Goal: Task Accomplishment & Management: Complete application form

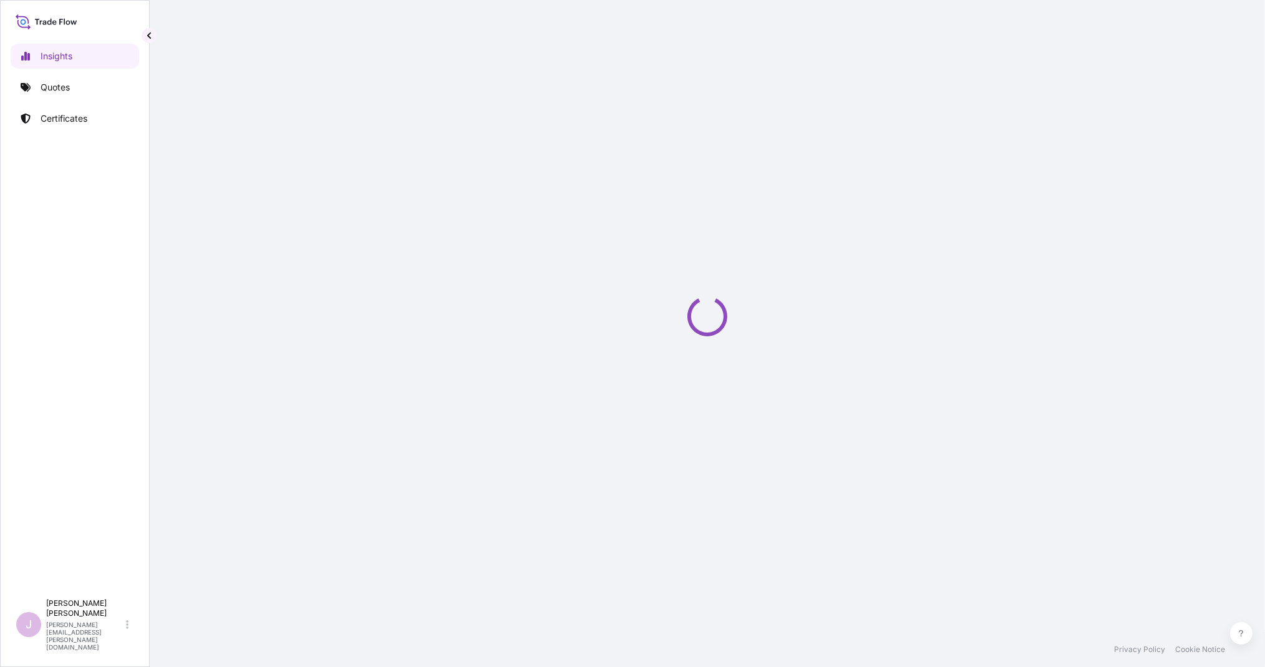
select select "2025"
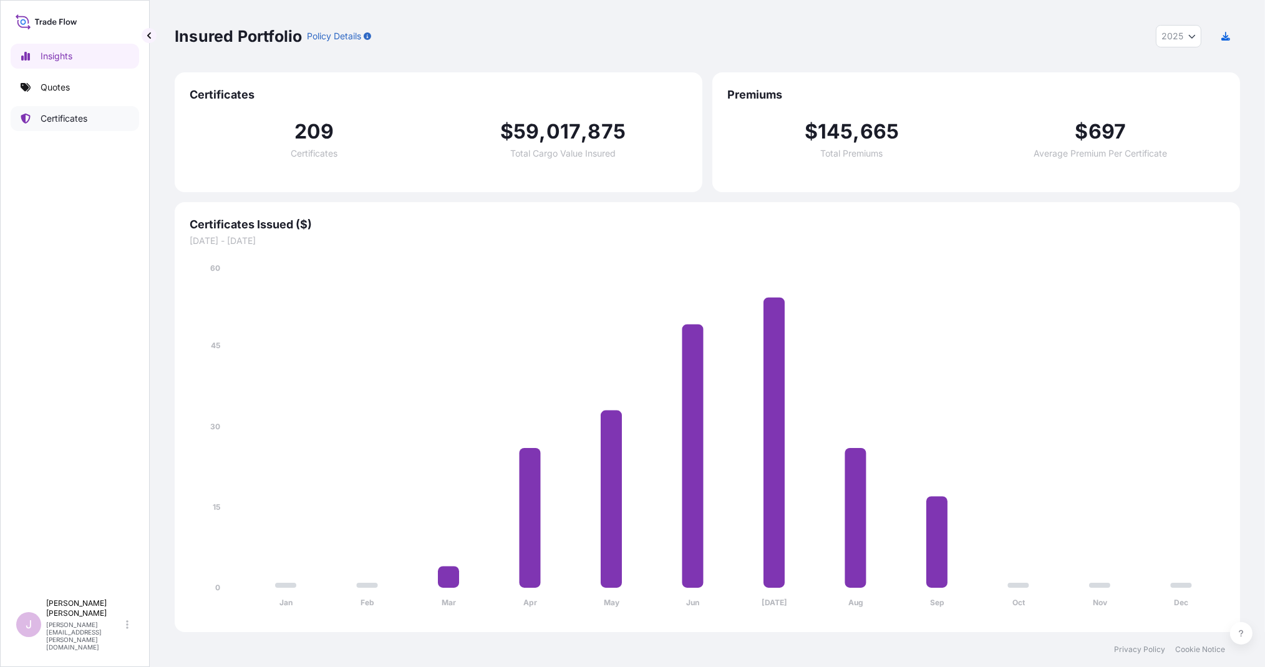
click at [85, 114] on p "Certificates" at bounding box center [64, 118] width 47 height 12
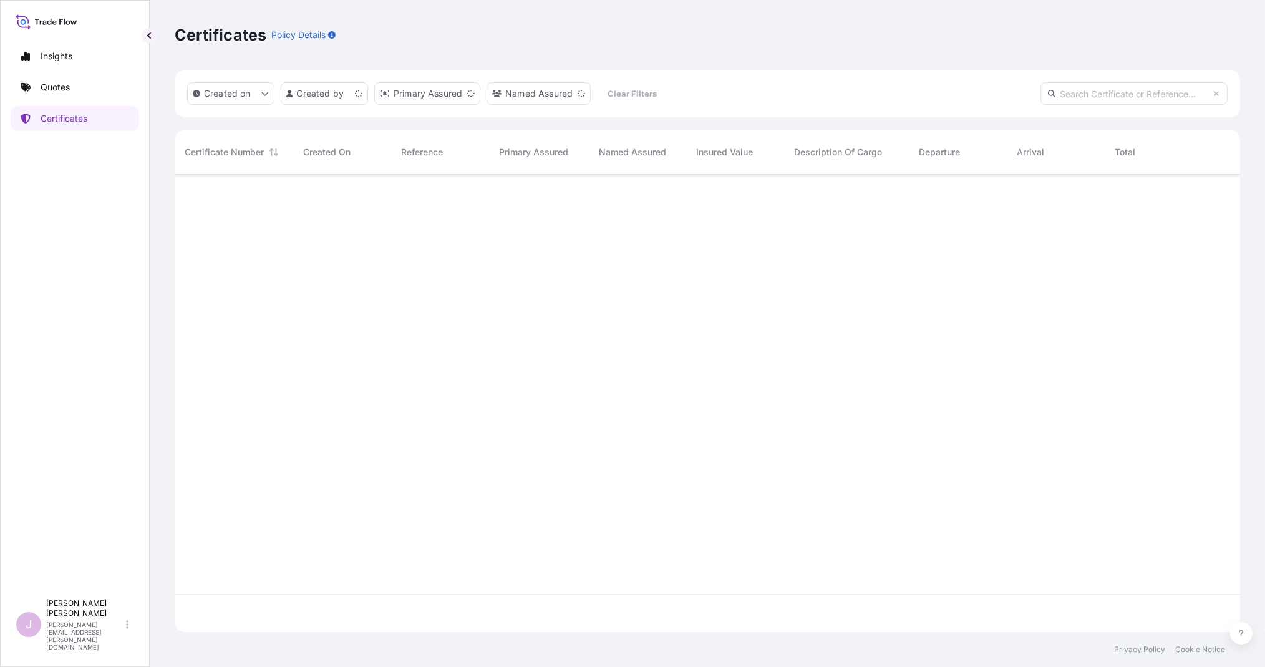
scroll to position [454, 1055]
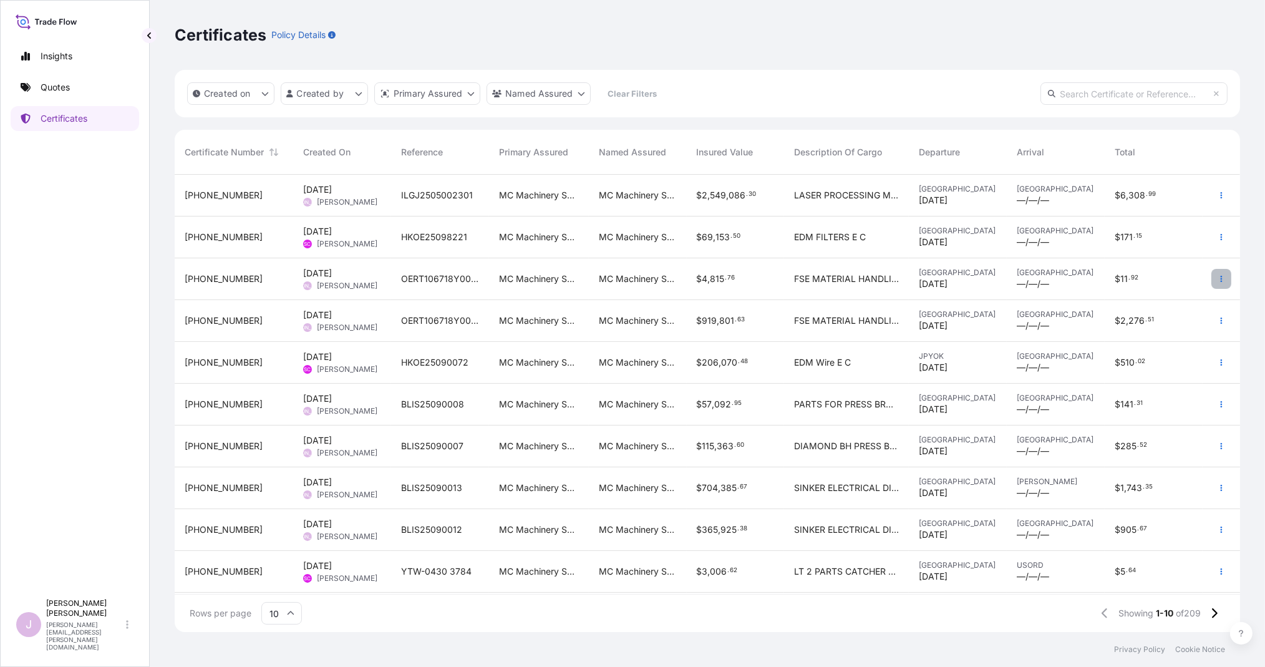
click at [1222, 276] on icon "button" at bounding box center [1220, 278] width 7 height 7
click at [1217, 320] on icon "button" at bounding box center [1220, 320] width 7 height 7
click at [327, 239] on span "[PERSON_NAME]" at bounding box center [347, 244] width 60 height 10
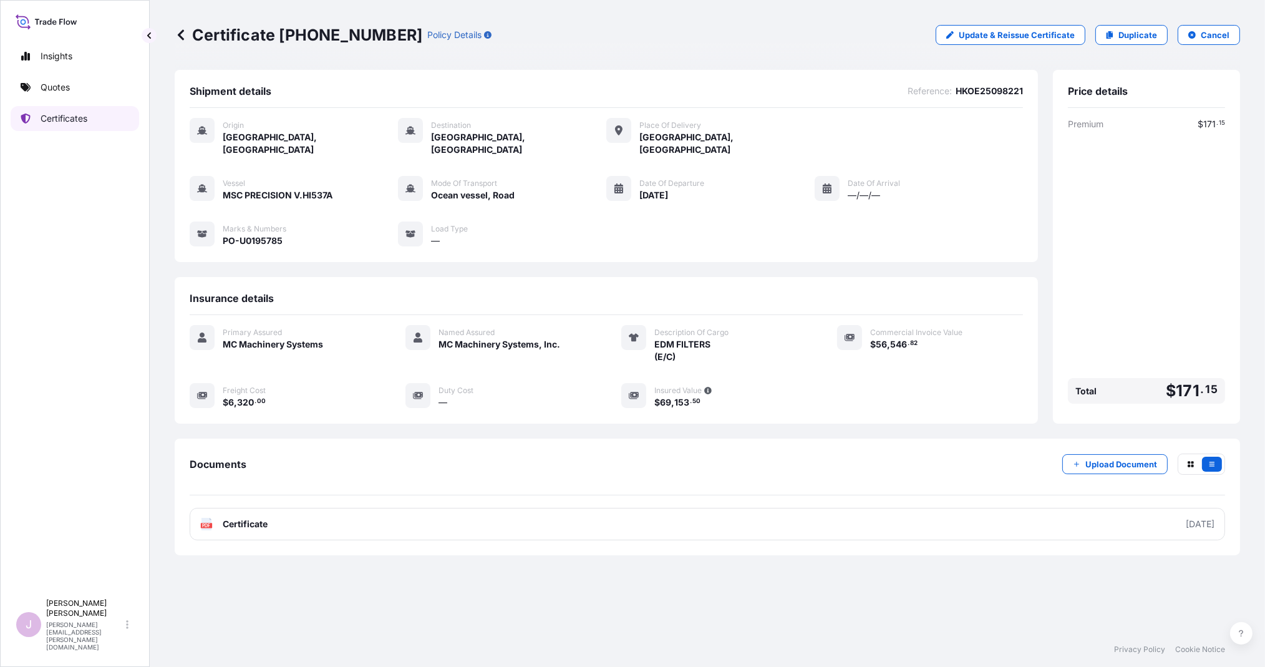
click at [65, 120] on p "Certificates" at bounding box center [64, 118] width 47 height 12
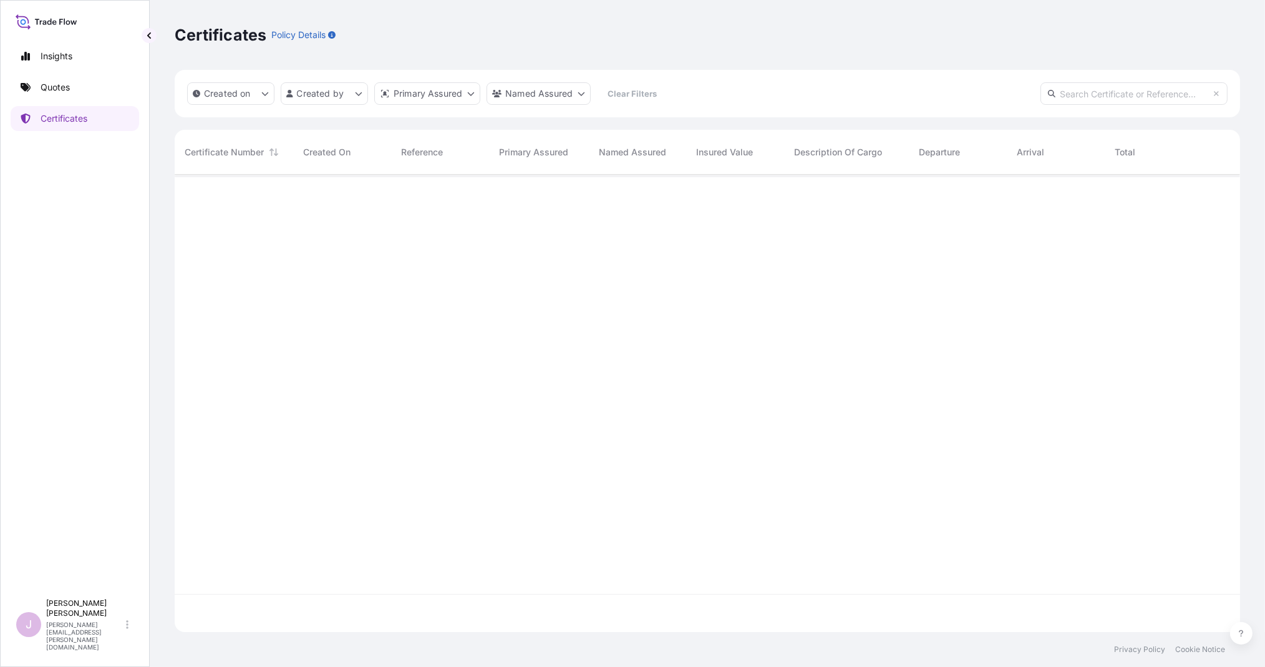
scroll to position [454, 1055]
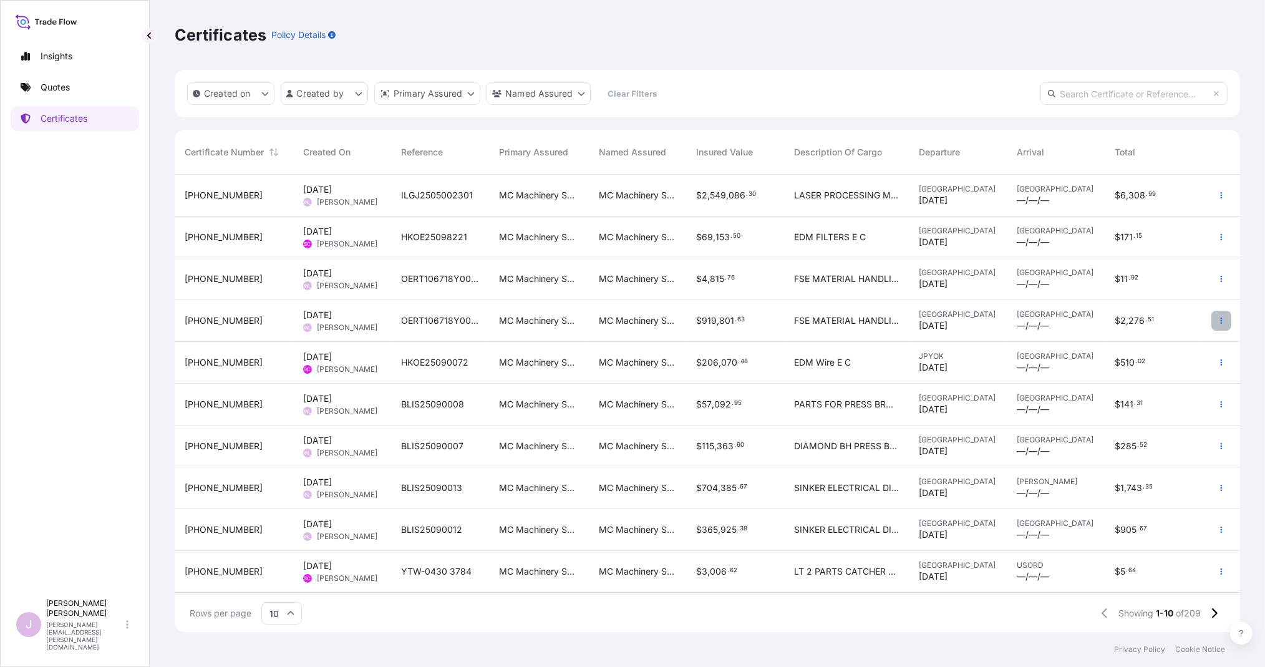
click at [1213, 321] on button "button" at bounding box center [1221, 321] width 20 height 20
click at [1169, 325] on p "Duplicate quote" at bounding box center [1151, 323] width 65 height 12
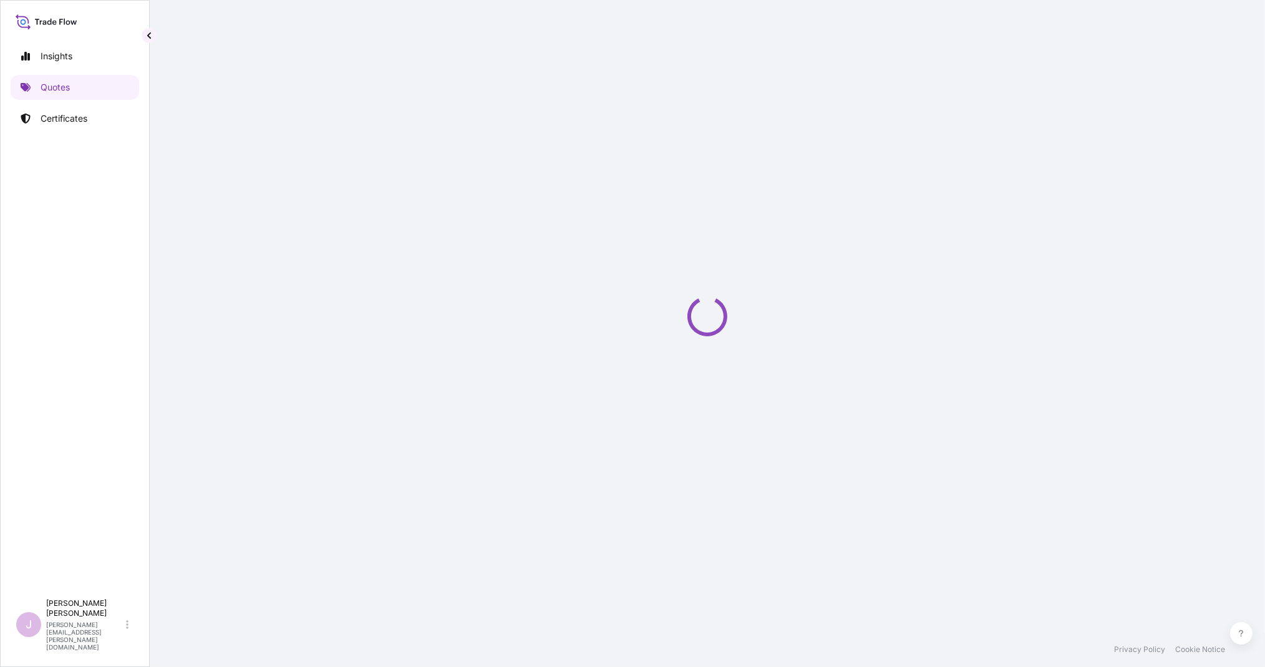
select select "Ocean Vessel"
select select "Road / [GEOGRAPHIC_DATA]"
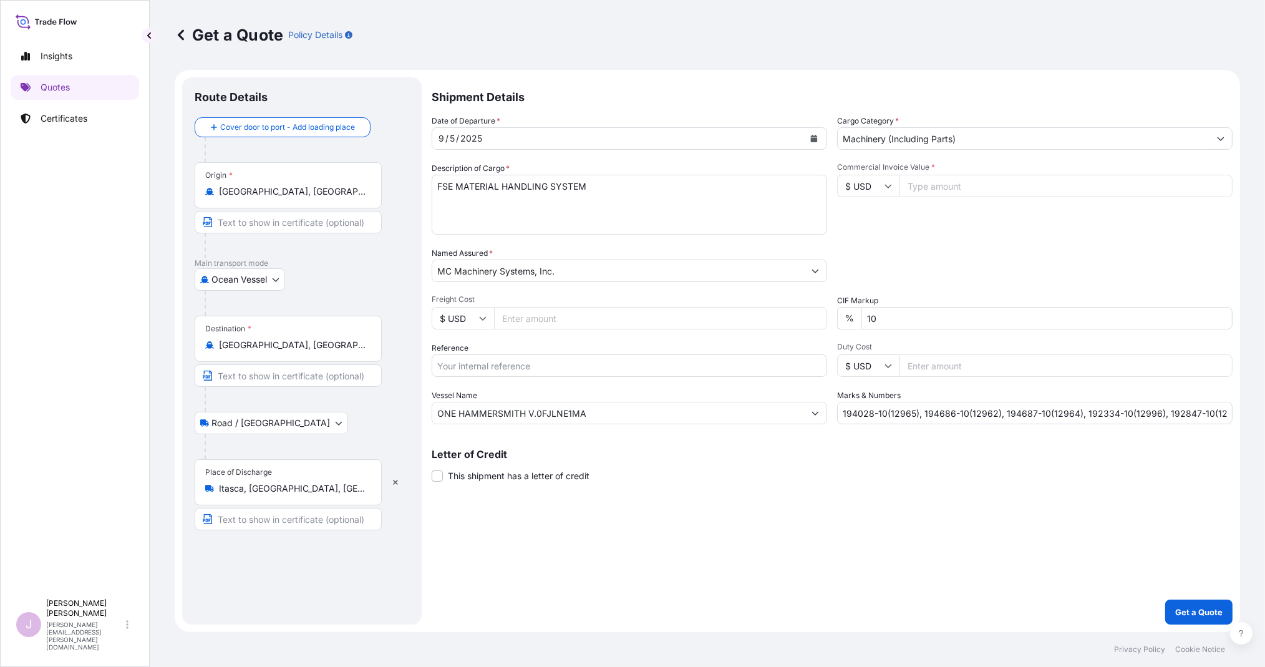
click at [808, 138] on button "Calendar" at bounding box center [814, 138] width 20 height 20
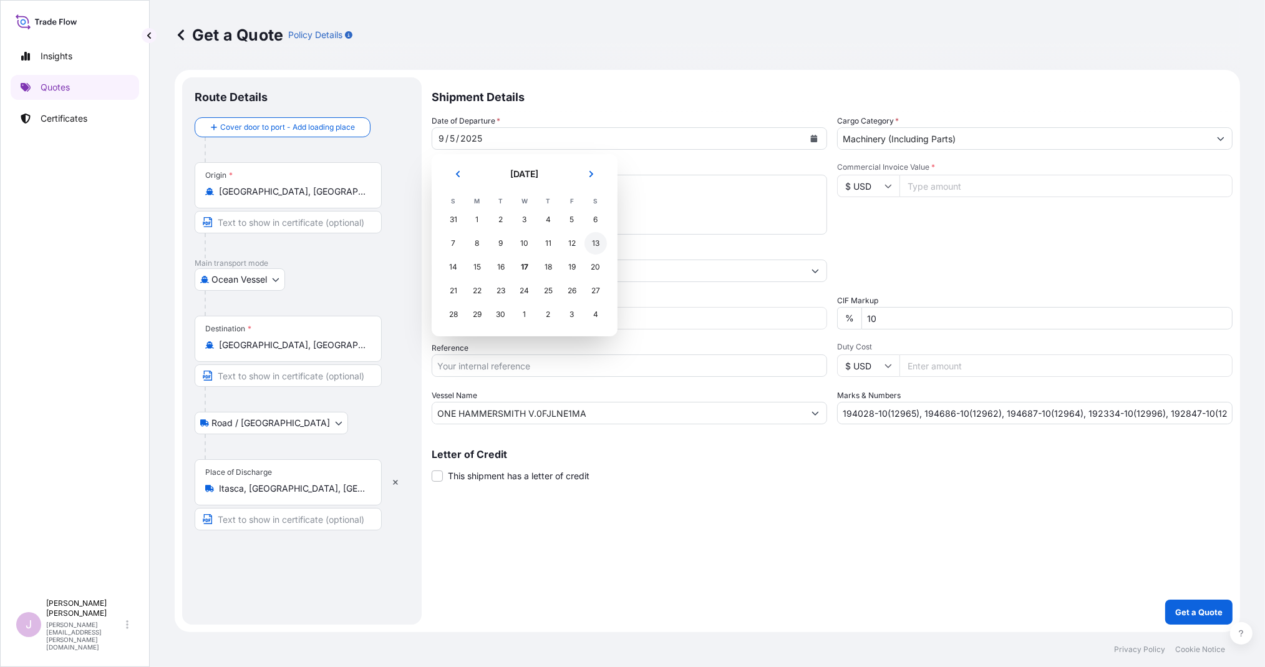
click at [594, 242] on div "13" at bounding box center [595, 243] width 22 height 22
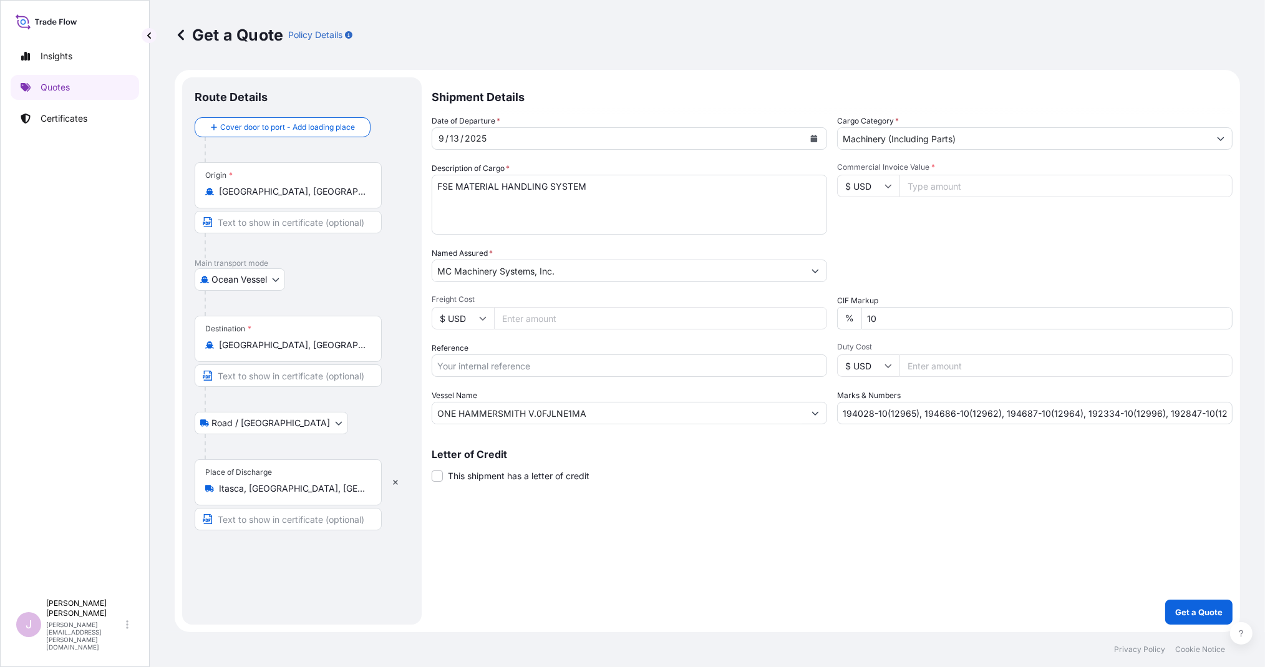
click at [514, 314] on input "Freight Cost" at bounding box center [660, 318] width 333 height 22
paste input "41720"
type input "41720"
drag, startPoint x: 462, startPoint y: 370, endPoint x: 476, endPoint y: 360, distance: 17.0
click at [462, 370] on input "Reference" at bounding box center [629, 365] width 395 height 22
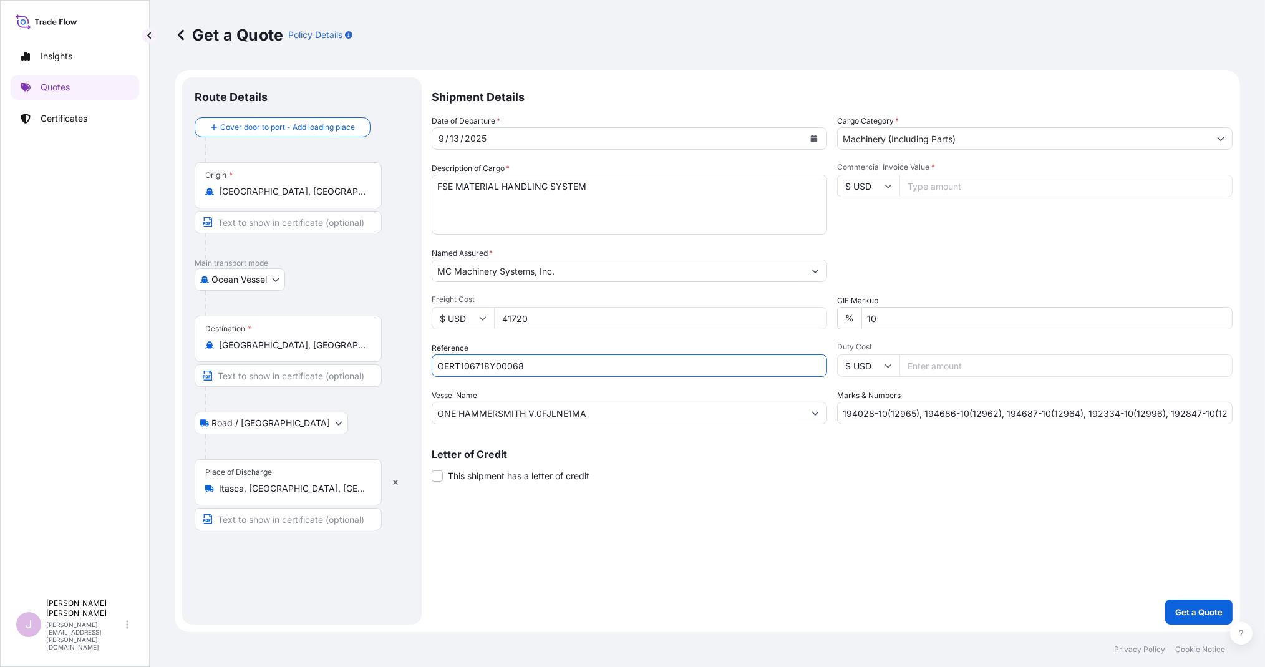
type input "OERT106718Y00068"
drag, startPoint x: 597, startPoint y: 412, endPoint x: 324, endPoint y: 412, distance: 273.8
click at [324, 412] on form "Route Details Cover door to port - Add loading place Place of loading Road / In…" at bounding box center [707, 351] width 1065 height 562
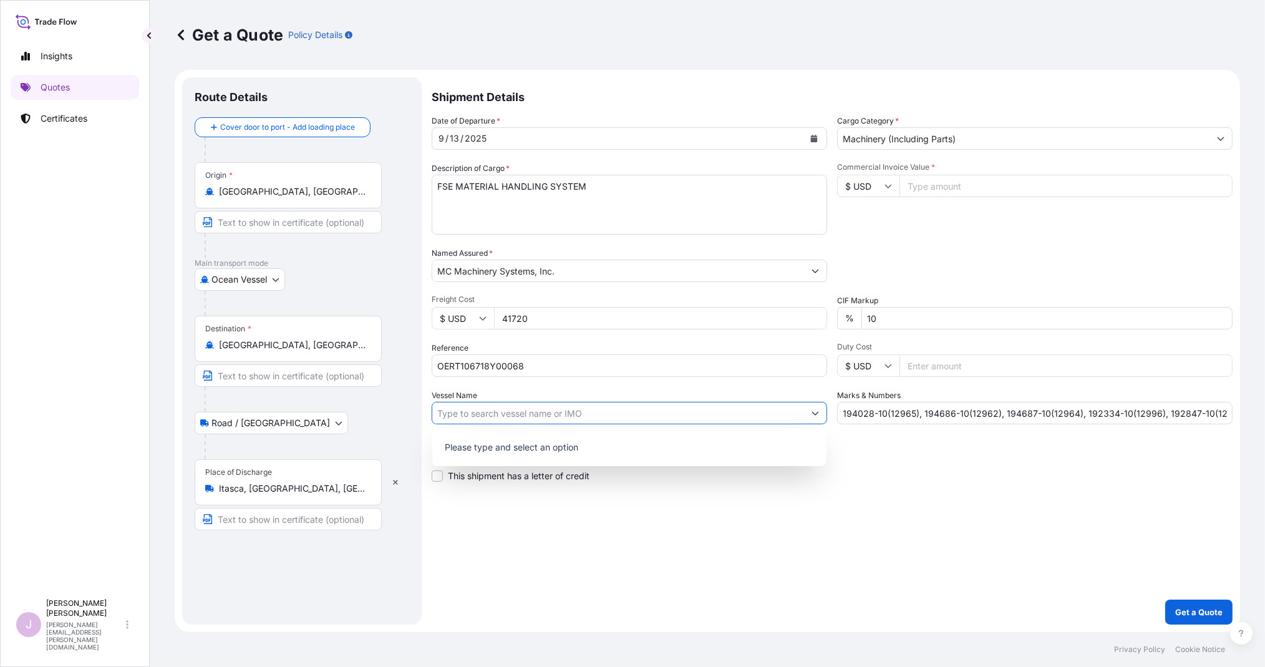
paste input "NYK VIRGO V.087E"
type input "NYK VIRGO V.087E"
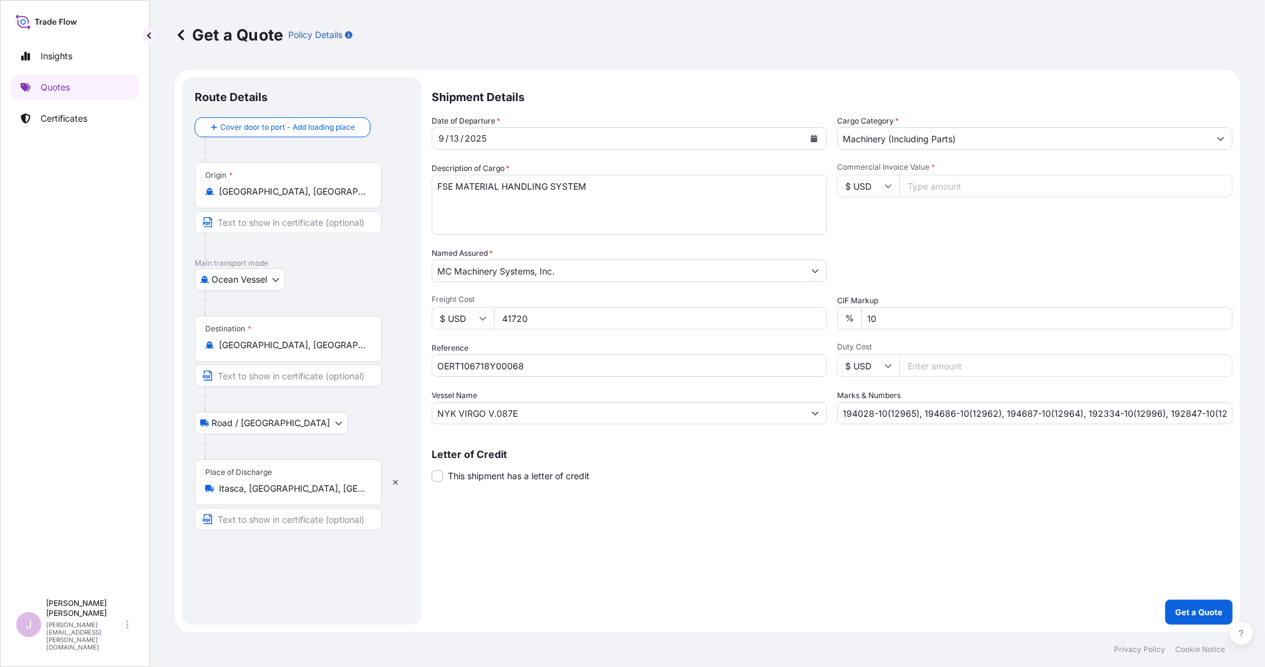
click at [959, 187] on input "Commercial Invoice Value *" at bounding box center [1065, 186] width 333 height 22
paste input "344819.07"
type input "344819.07"
drag, startPoint x: 839, startPoint y: 409, endPoint x: 1308, endPoint y: 420, distance: 469.1
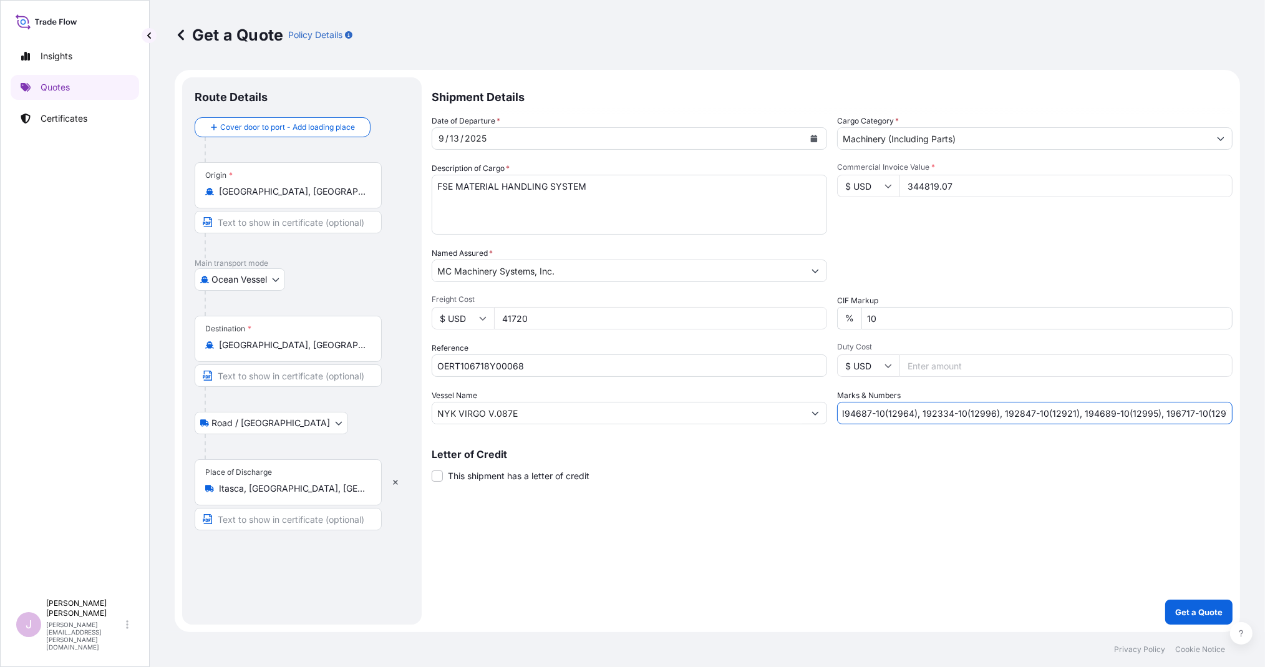
click at [1264, 420] on html "Insights Quotes Certificates J Janet Alvarado janet.alvarado@mcmachinery.com Ge…" at bounding box center [632, 333] width 1265 height 667
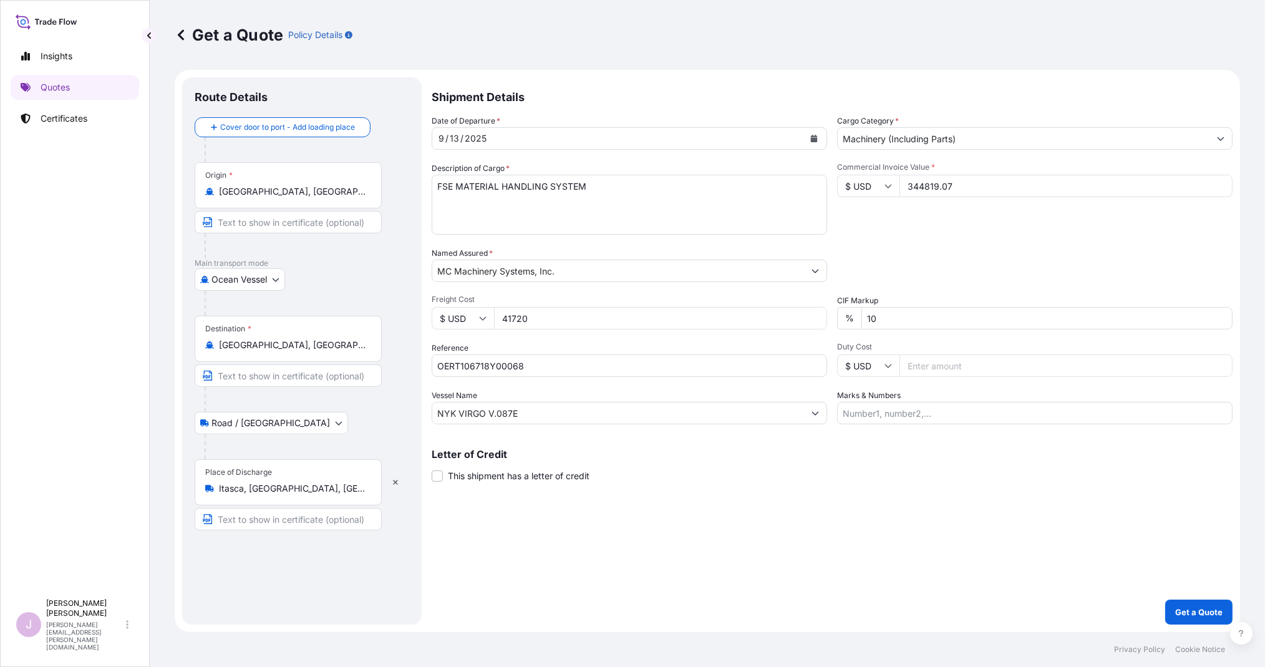
drag, startPoint x: 862, startPoint y: 415, endPoint x: 864, endPoint y: 382, distance: 33.7
click at [861, 412] on input "Marks & Numbers" at bounding box center [1034, 413] width 395 height 22
type input "194025-10(12971), 194686-20(12963)"
click at [1179, 610] on p "Get a Quote" at bounding box center [1198, 612] width 47 height 12
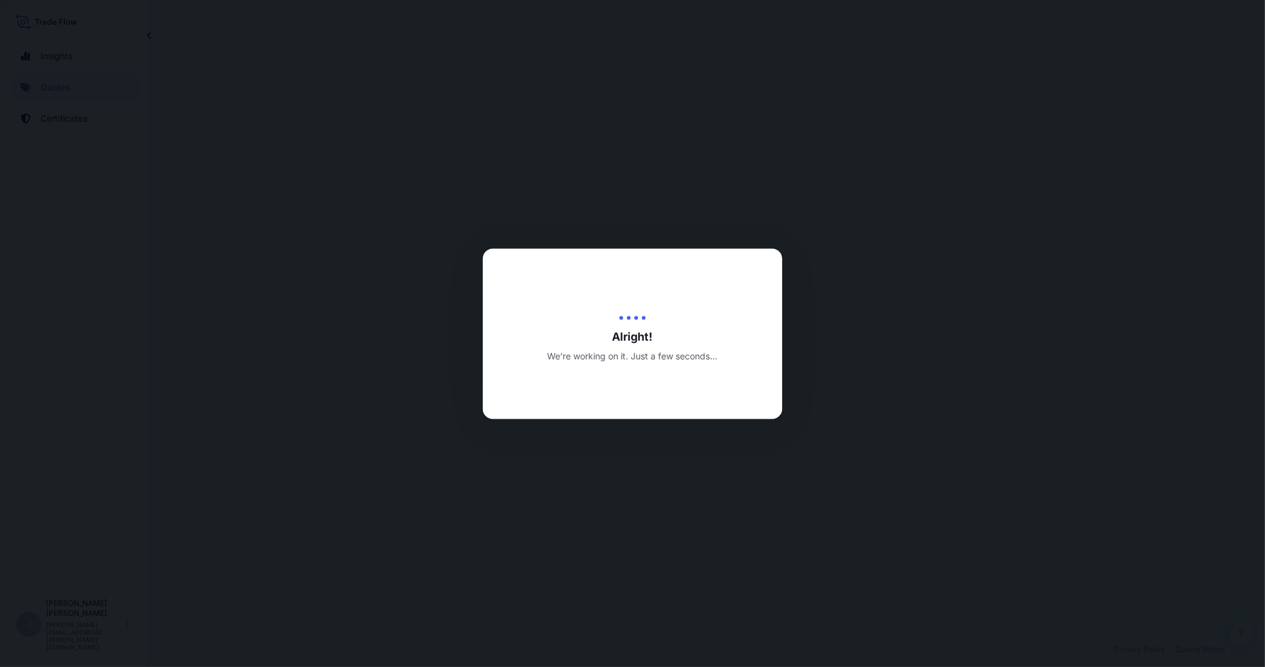
select select "Ocean Vessel"
select select "Road / Inland"
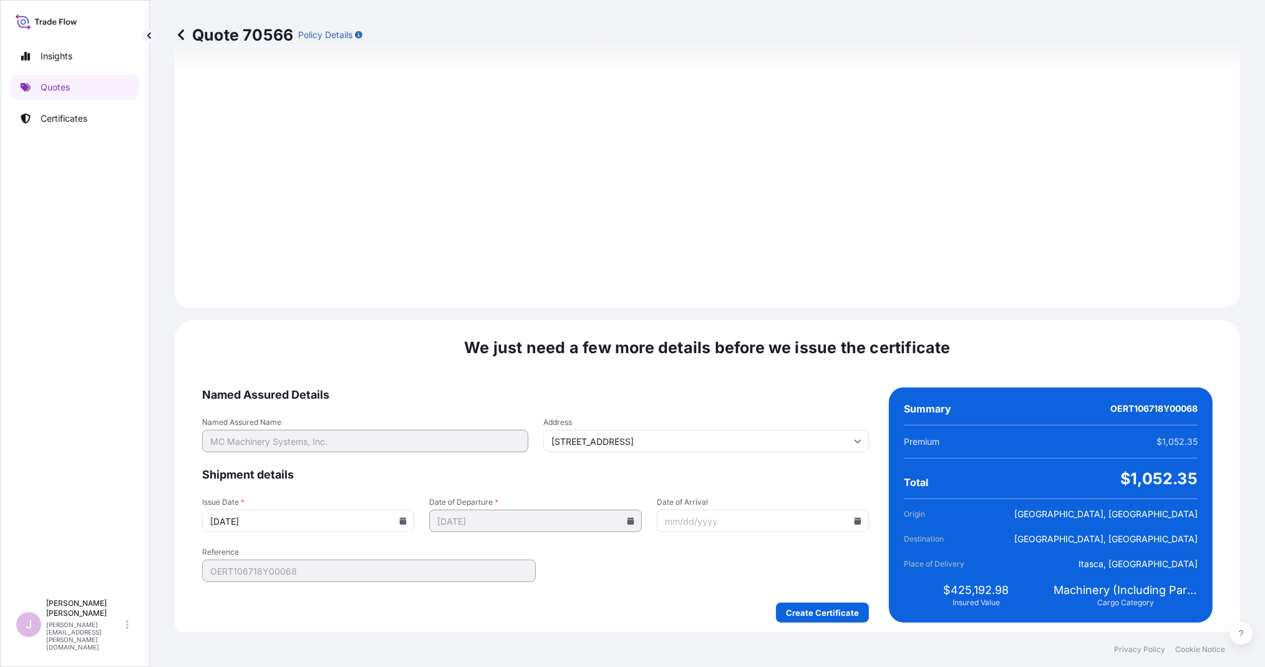
scroll to position [1378, 0]
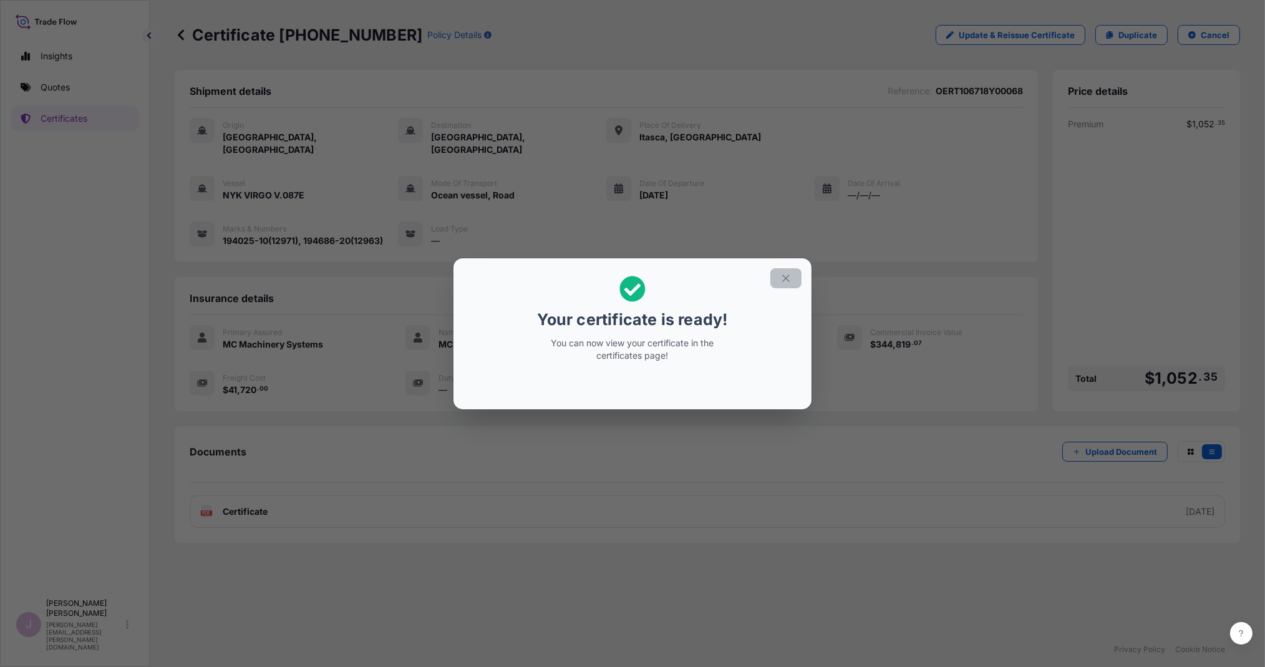
click at [789, 274] on icon "button" at bounding box center [785, 278] width 11 height 11
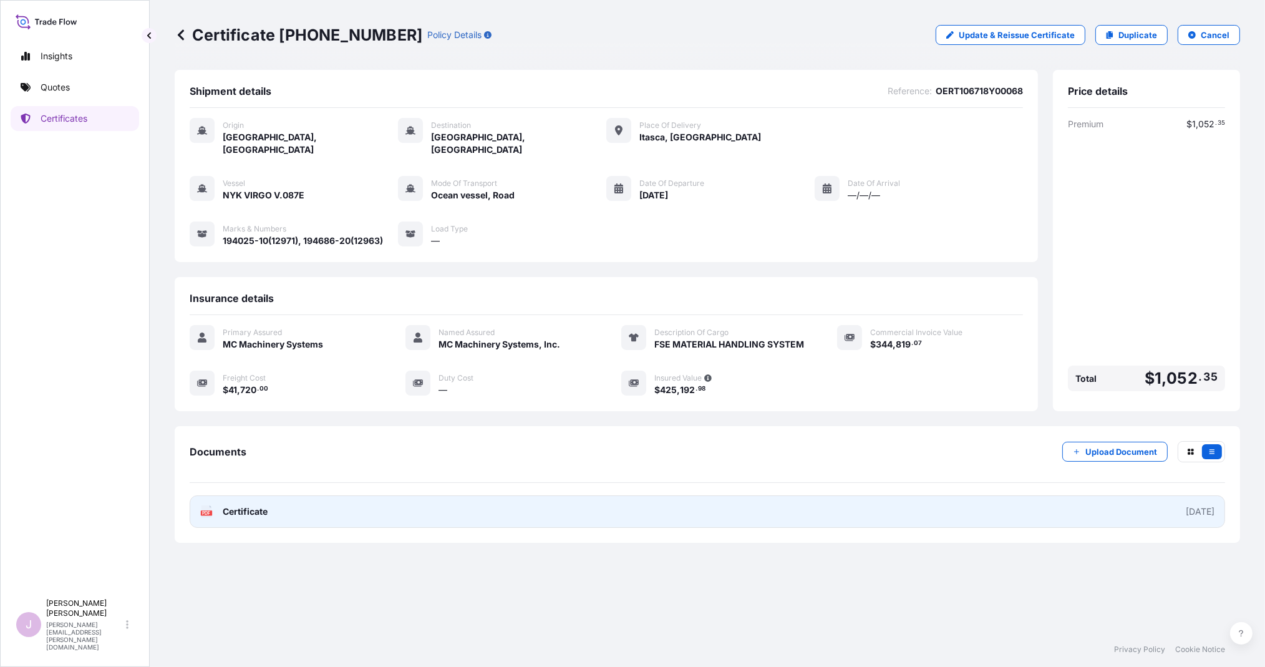
click at [249, 505] on span "Certificate" at bounding box center [245, 511] width 45 height 12
